Goal: Task Accomplishment & Management: Manage account settings

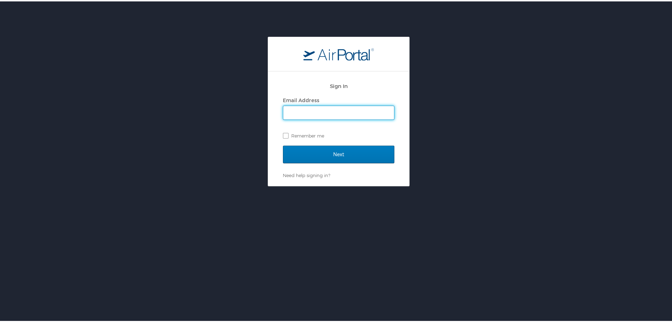
type input "[EMAIL_ADDRESS][DOMAIN_NAME]"
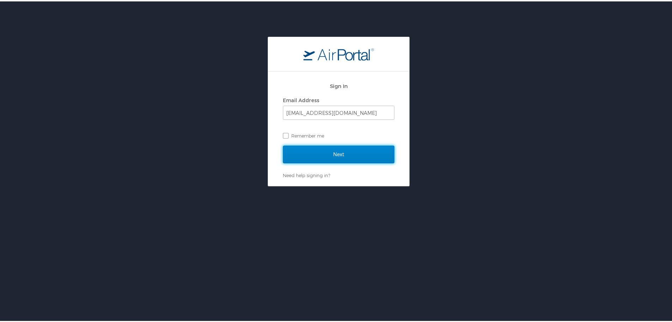
click at [322, 156] on input "Next" at bounding box center [339, 153] width 112 height 18
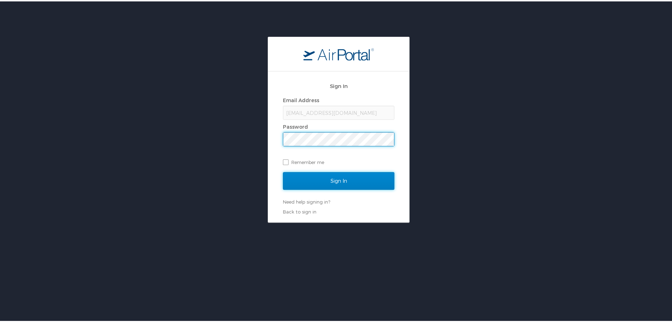
click at [336, 182] on input "Sign In" at bounding box center [339, 179] width 112 height 18
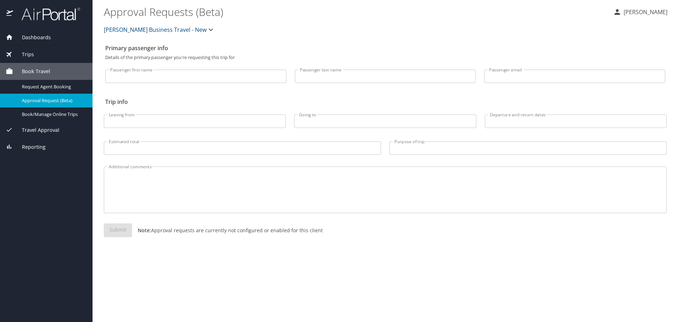
click at [46, 15] on img at bounding box center [47, 14] width 66 height 14
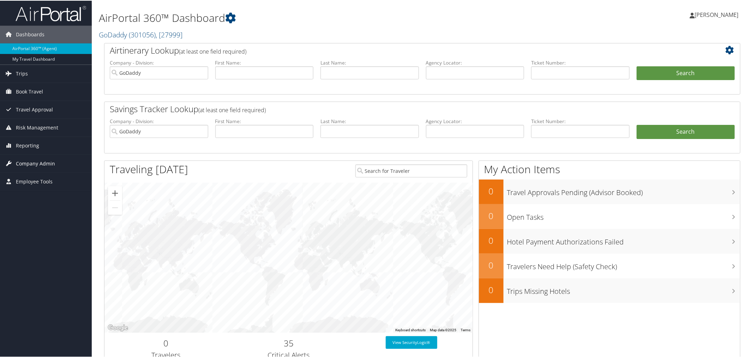
click at [17, 162] on span "Company Admin" at bounding box center [35, 163] width 39 height 18
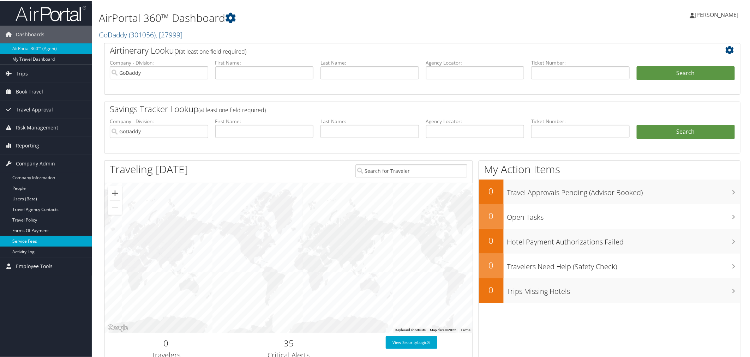
click at [32, 245] on link "Service Fees" at bounding box center [46, 240] width 92 height 11
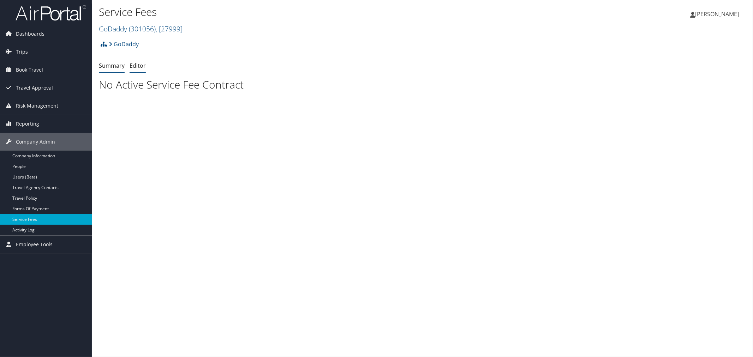
click at [136, 66] on link "Editor" at bounding box center [138, 66] width 16 height 8
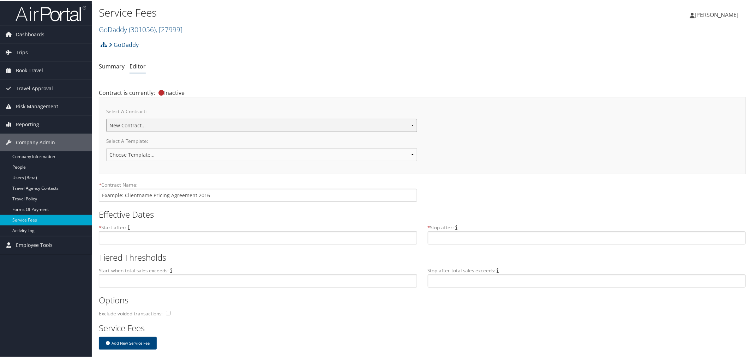
click at [406, 124] on select "GODADDY - [DATE] GoDaddy 09012021 New Contract..." at bounding box center [261, 124] width 311 height 13
select select "22305"
click at [106, 118] on select "GODADDY - [DATE] GoDaddy 09012021 New Contract..." at bounding box center [261, 124] width 311 height 13
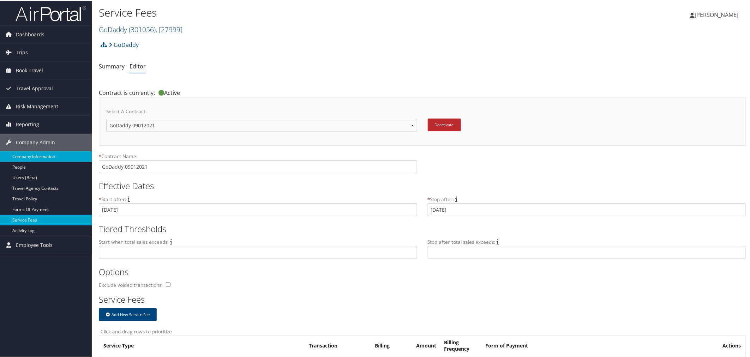
click at [45, 157] on link "Company Information" at bounding box center [46, 156] width 92 height 11
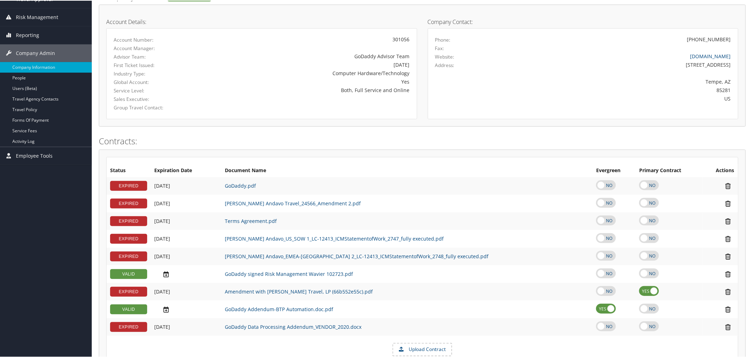
scroll to position [118, 0]
